Goal: Check status

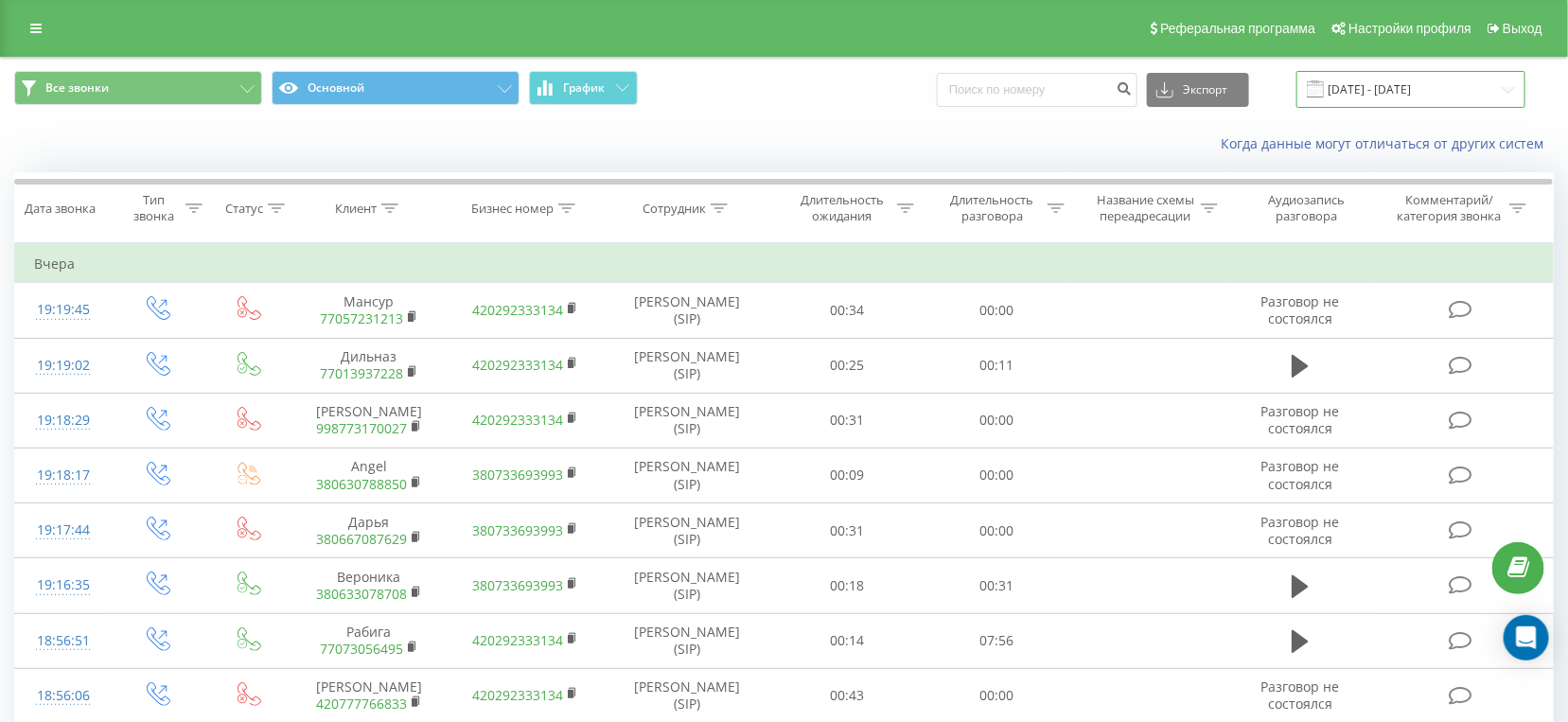
click at [1393, 85] on input "[DATE] - [DATE]" at bounding box center [1411, 89] width 229 height 37
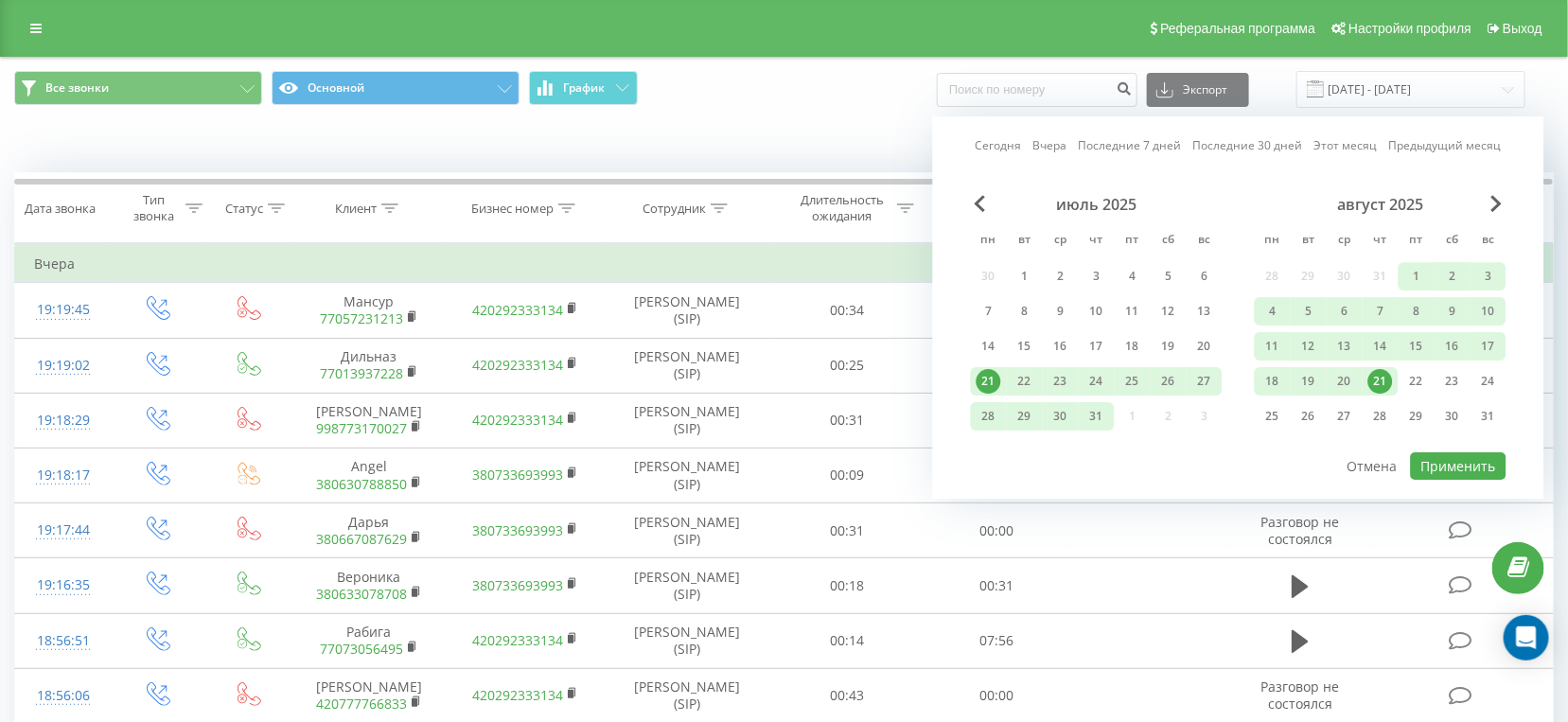
click at [1384, 389] on div "21" at bounding box center [1380, 381] width 25 height 25
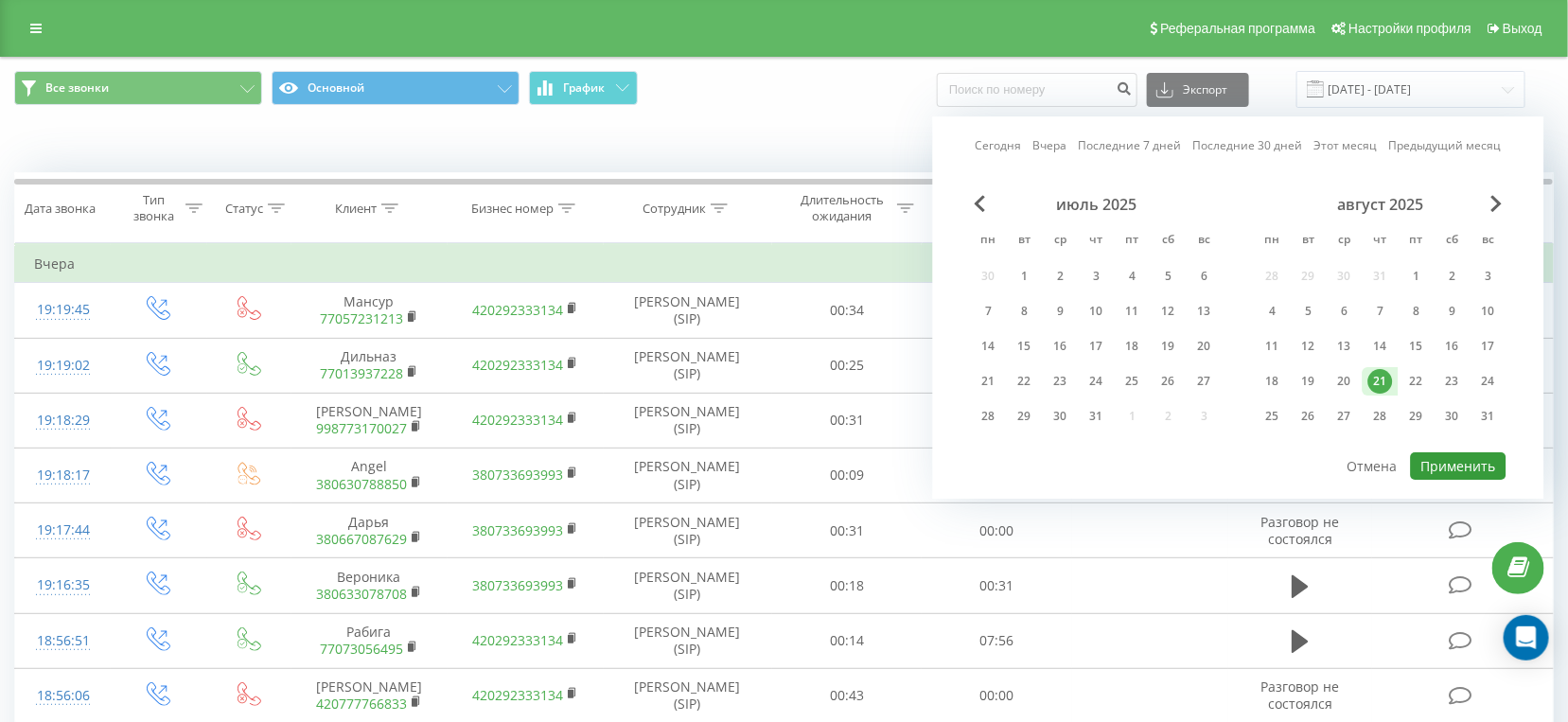
click at [1449, 461] on button "Применить" at bounding box center [1459, 466] width 96 height 28
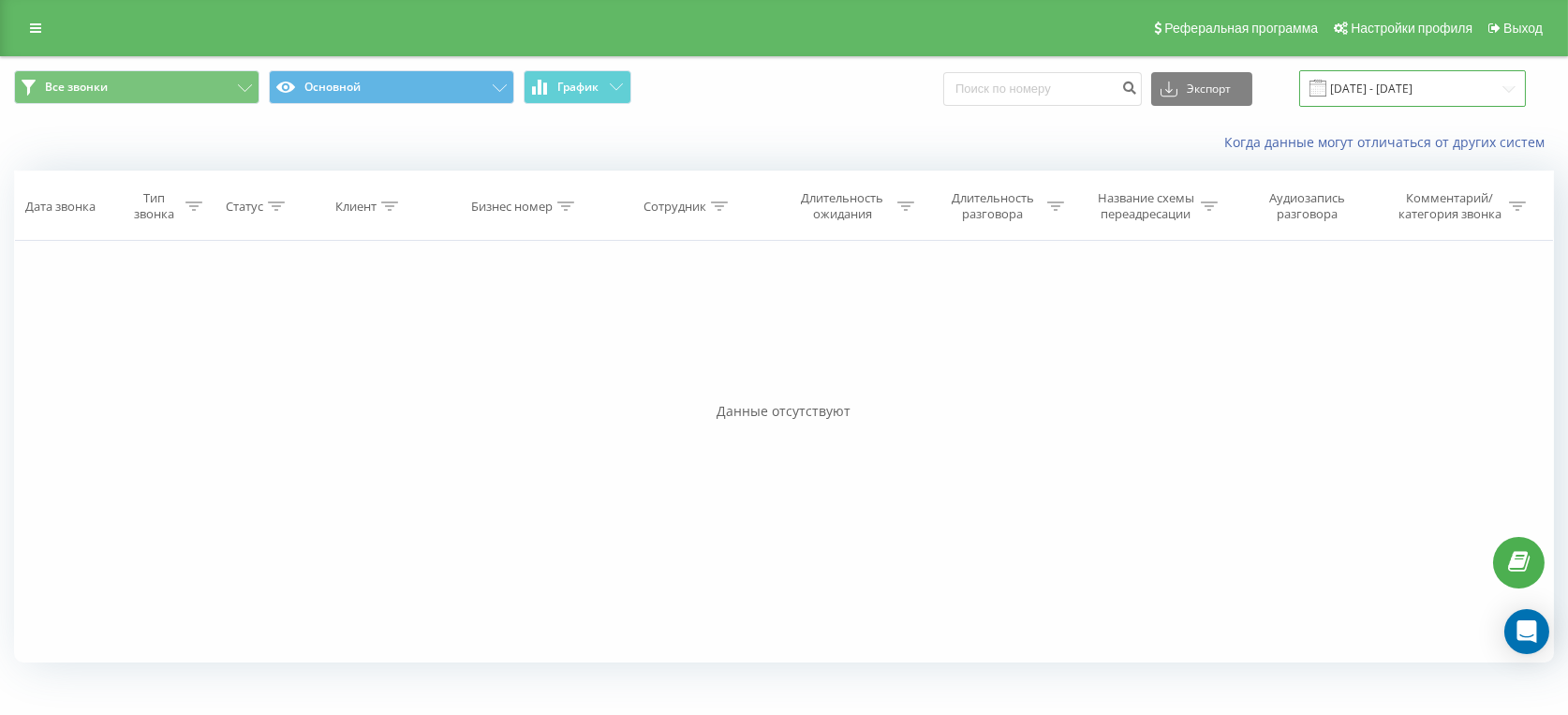
click at [1385, 72] on input "[DATE] - [DATE]" at bounding box center [1413, 88] width 227 height 37
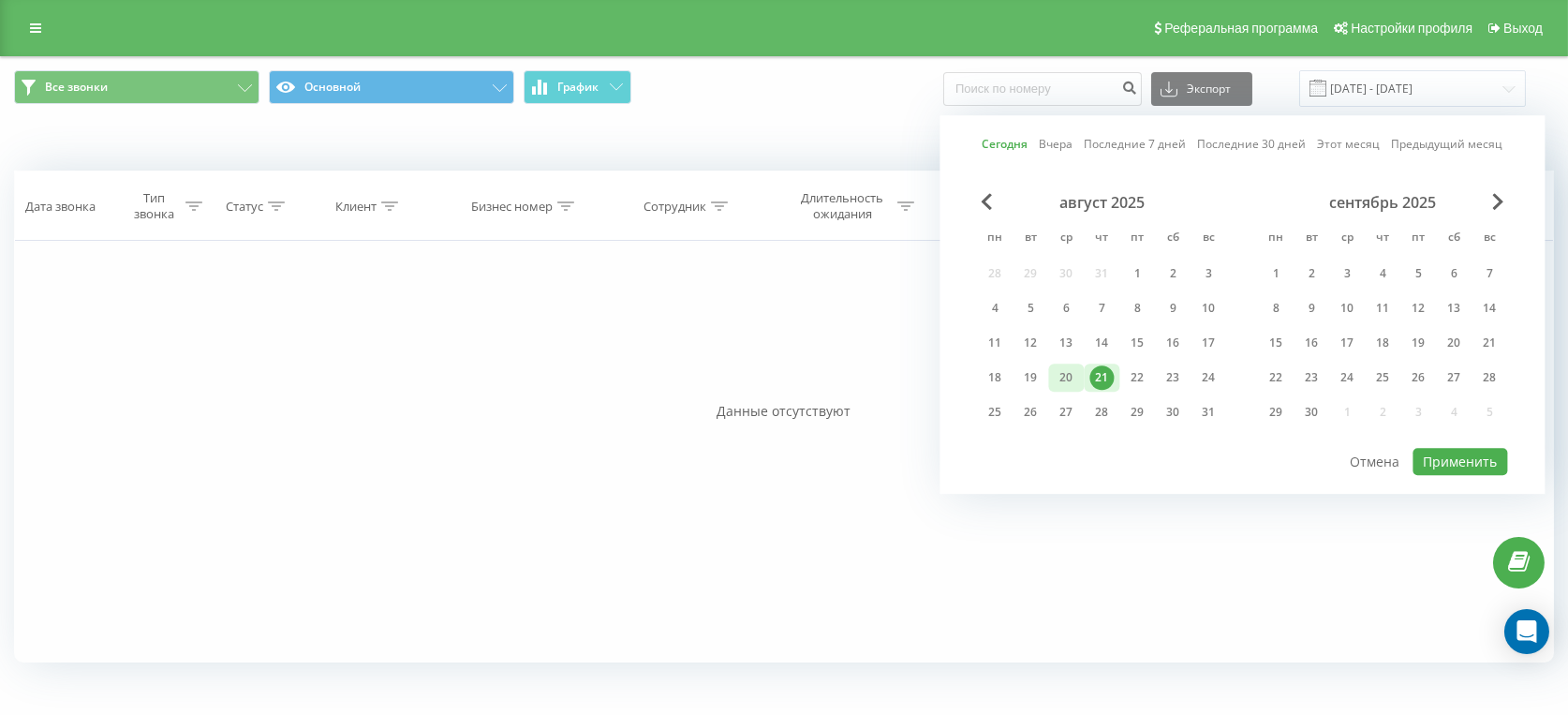
click at [1077, 375] on div "20" at bounding box center [1065, 377] width 25 height 25
click at [1483, 464] on button "Применить" at bounding box center [1460, 461] width 95 height 28
type input "[DATE] - [DATE]"
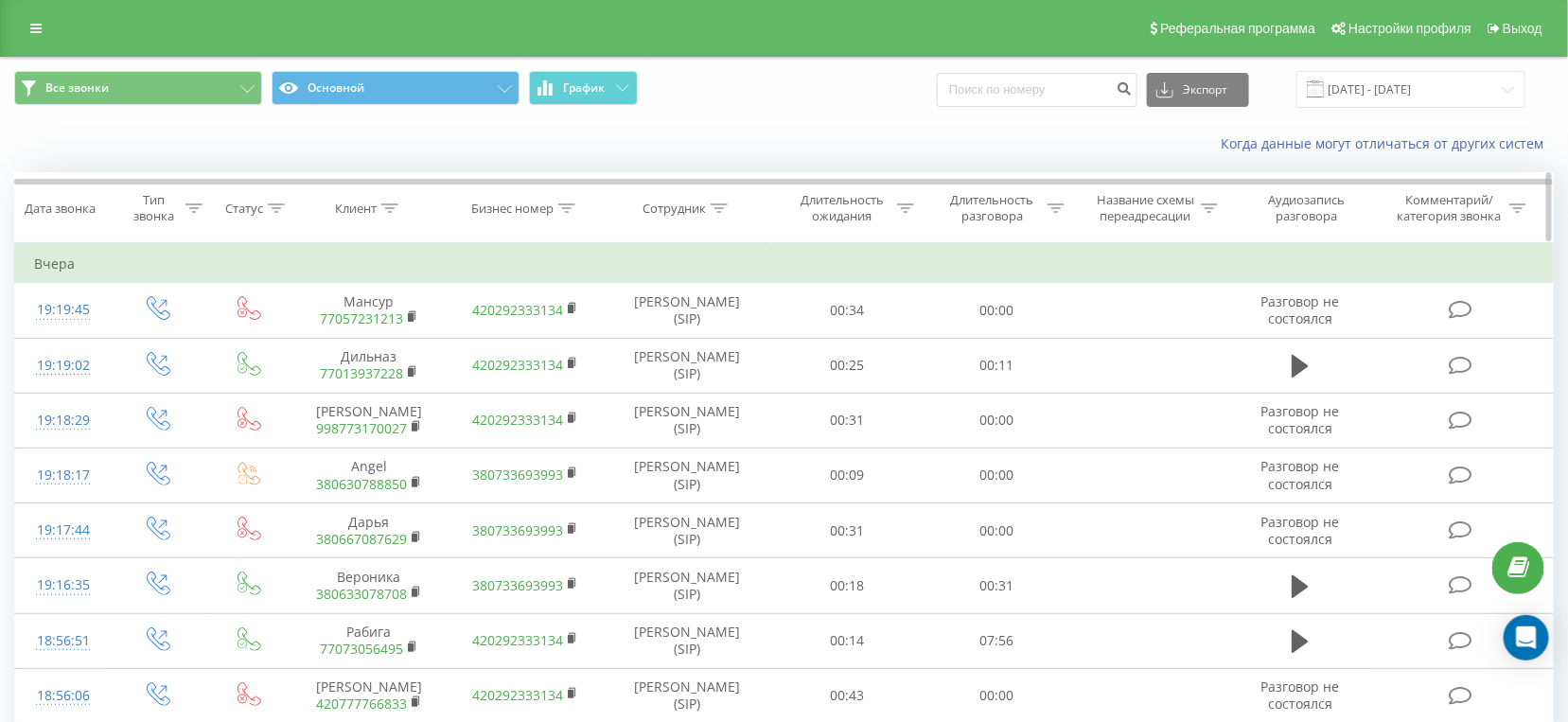
click at [981, 212] on div "Длительность разговора" at bounding box center [992, 208] width 102 height 32
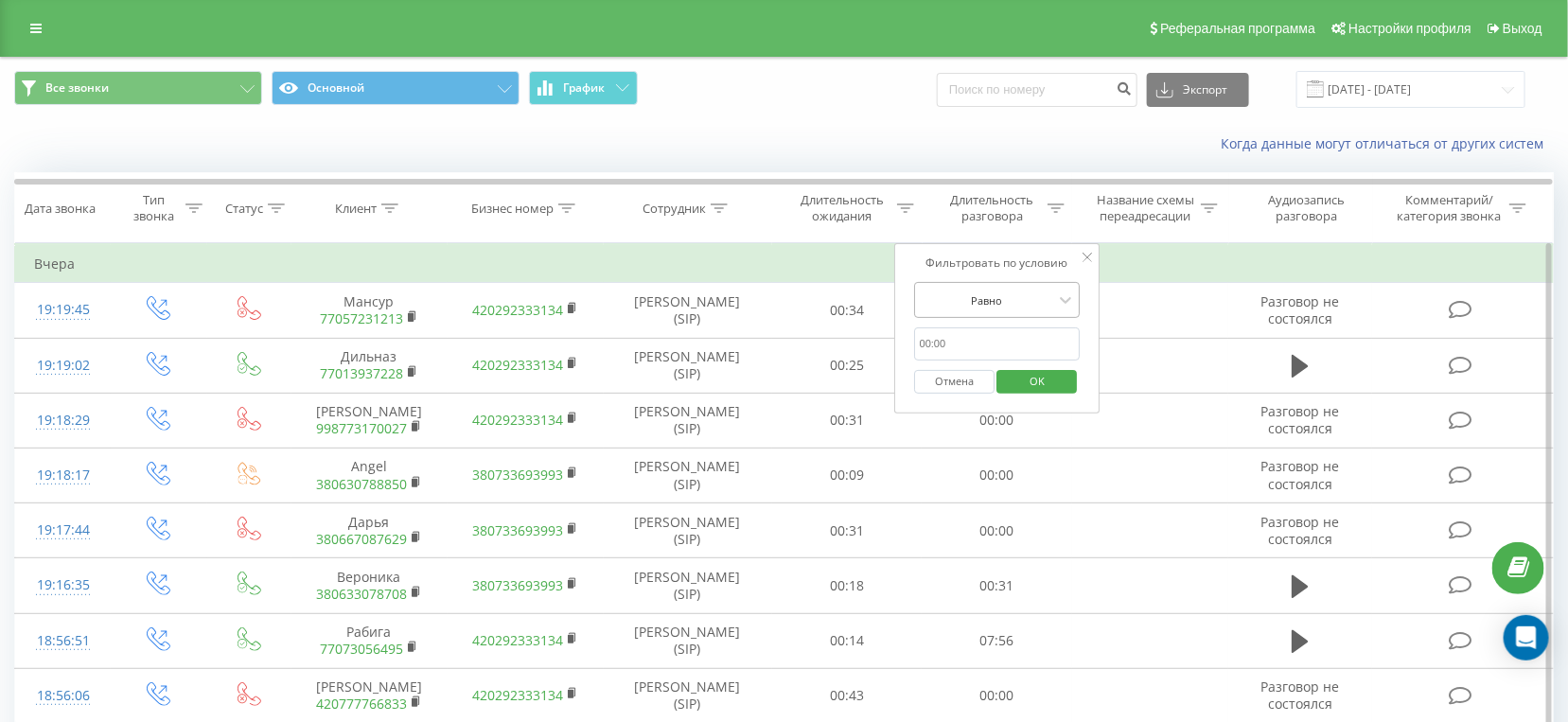
click at [992, 297] on div at bounding box center [986, 300] width 135 height 18
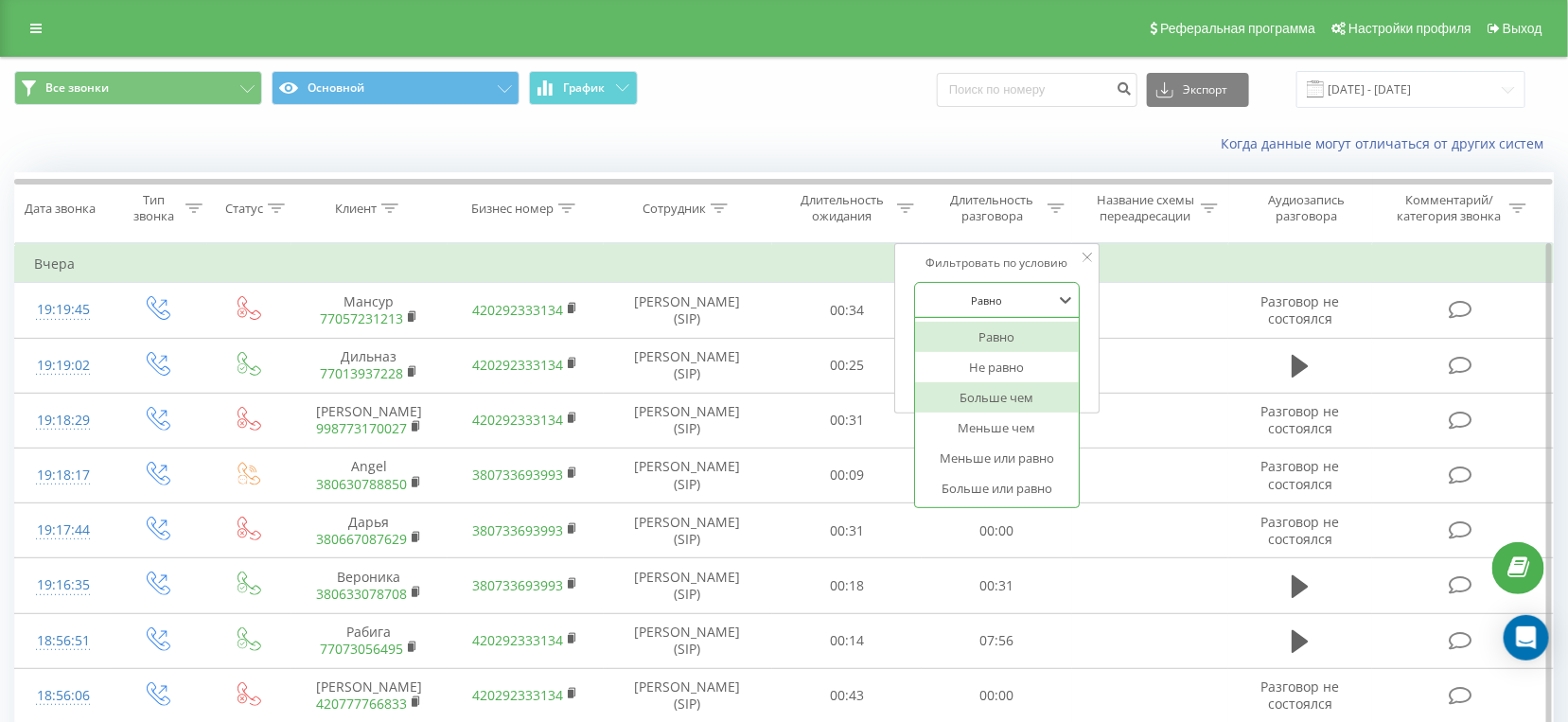
click at [995, 398] on div "Больше чем" at bounding box center [996, 397] width 165 height 30
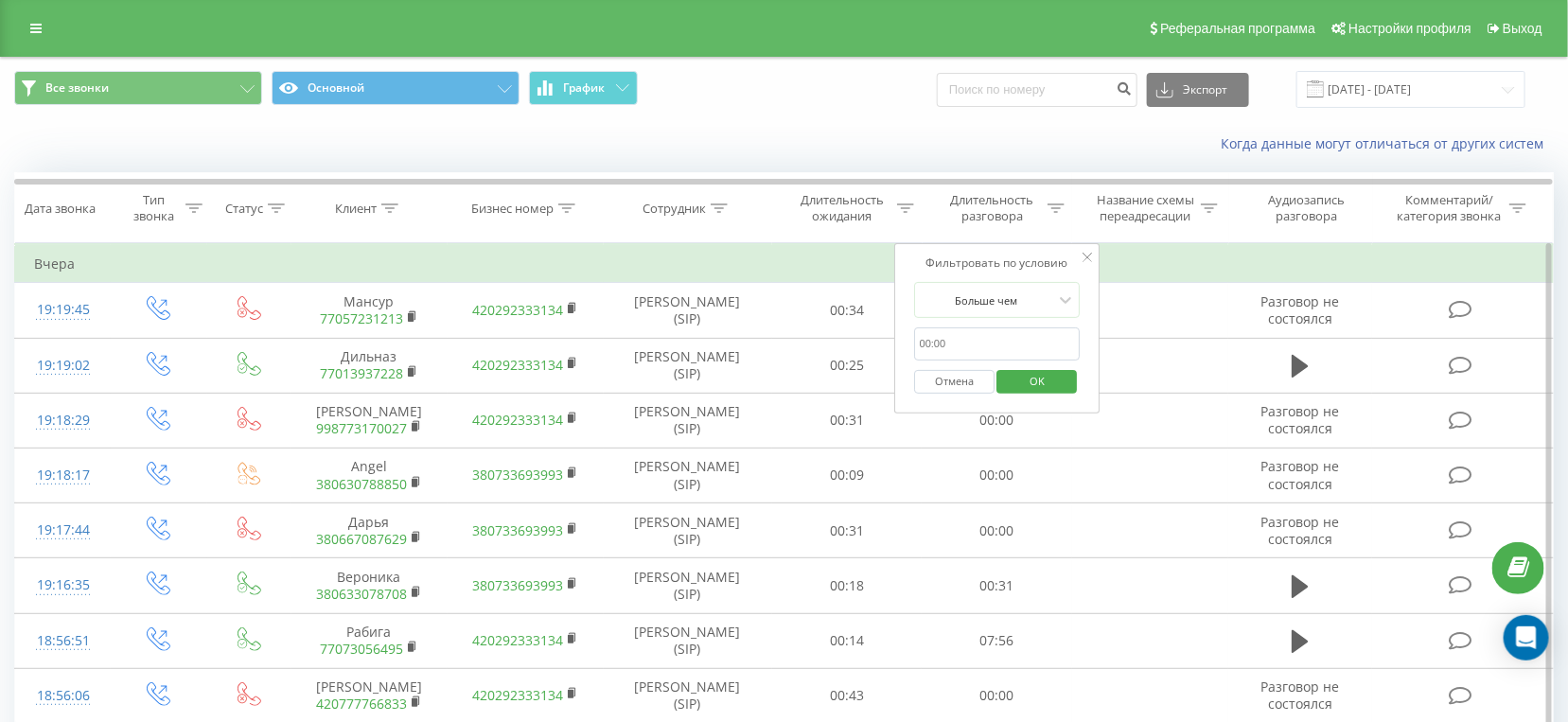
click at [1002, 319] on form "Больше чем Отмена OK" at bounding box center [996, 342] width 167 height 121
click at [1000, 336] on input "text" at bounding box center [996, 343] width 167 height 33
type input "28"
click at [1025, 389] on span "OK" at bounding box center [1036, 380] width 53 height 29
